Goal: Task Accomplishment & Management: Use online tool/utility

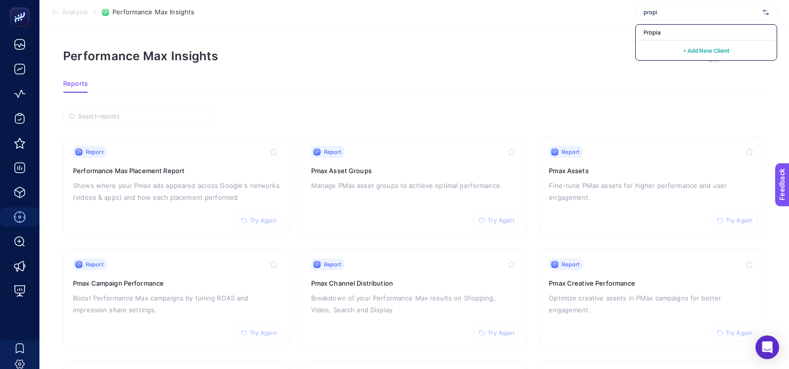
type input "propi"
click at [648, 21] on section "Analysis / Performance Max Insights propi Propia + Add New Client" at bounding box center [414, 12] width 750 height 25
click at [653, 12] on span "Les Benjamins" at bounding box center [701, 12] width 115 height 8
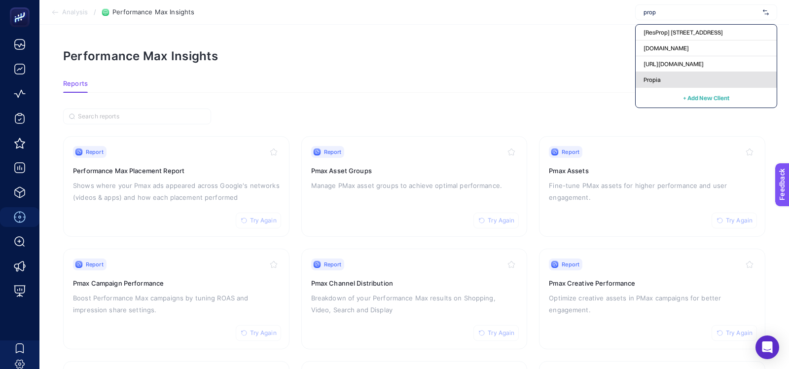
type input "prop"
click at [651, 84] on div "Propia" at bounding box center [706, 80] width 141 height 16
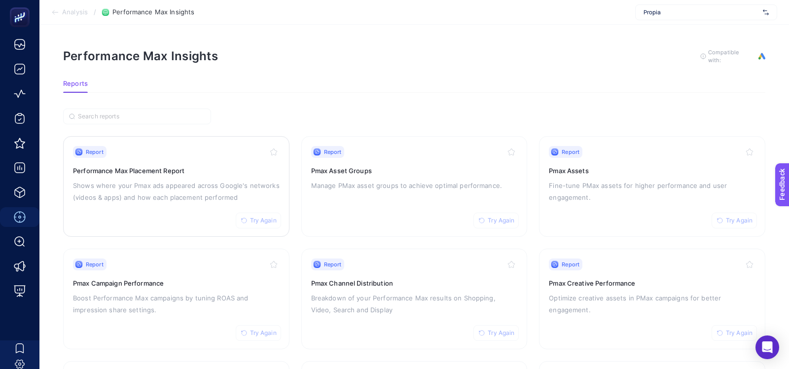
click at [182, 205] on div "Report Try Again Performance Max Placement Report Shows where your Pmax ads app…" at bounding box center [176, 186] width 207 height 81
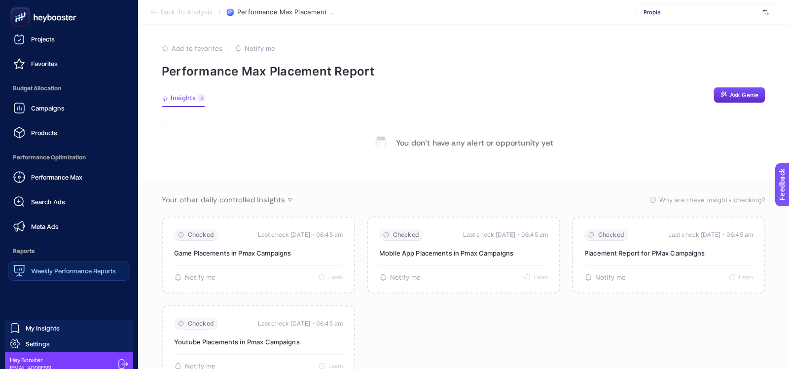
scroll to position [86, 0]
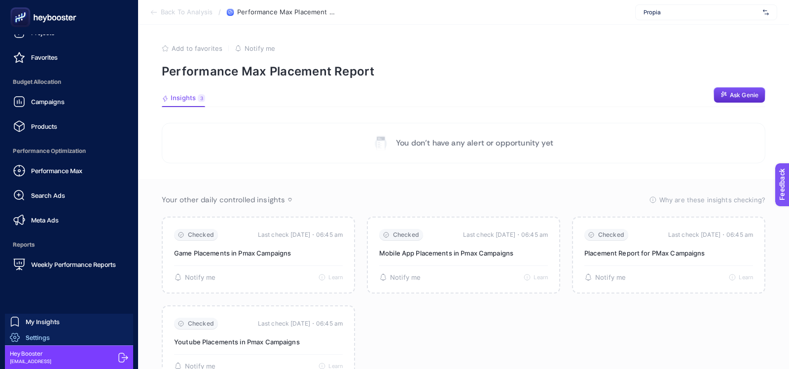
click at [27, 337] on span "Settings" at bounding box center [38, 337] width 24 height 8
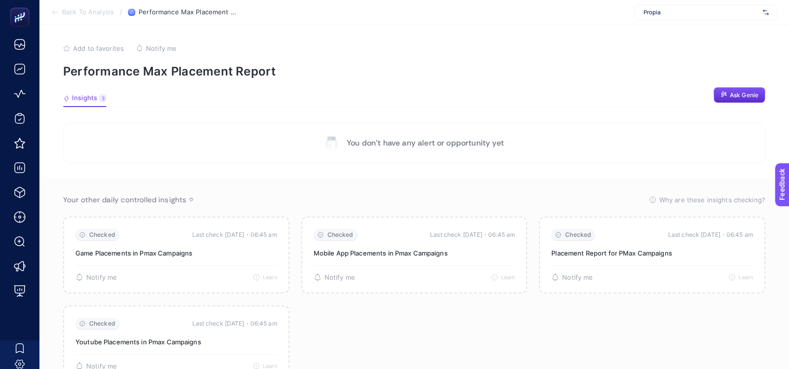
click at [92, 15] on span "Back To Analysis" at bounding box center [88, 12] width 52 height 8
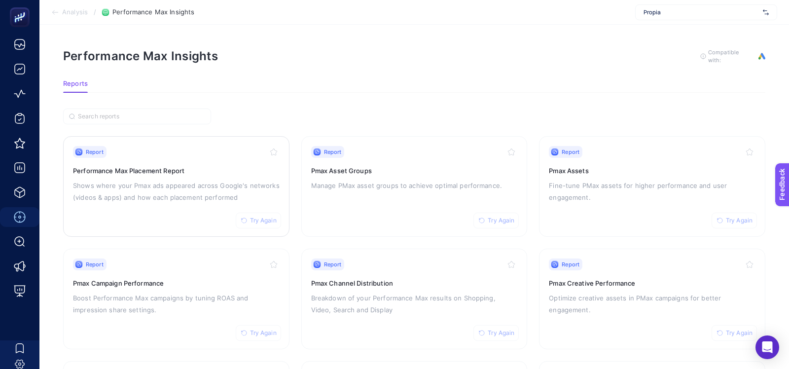
click at [263, 218] on span "Try Again" at bounding box center [263, 221] width 27 height 8
